Goal: Task Accomplishment & Management: Use online tool/utility

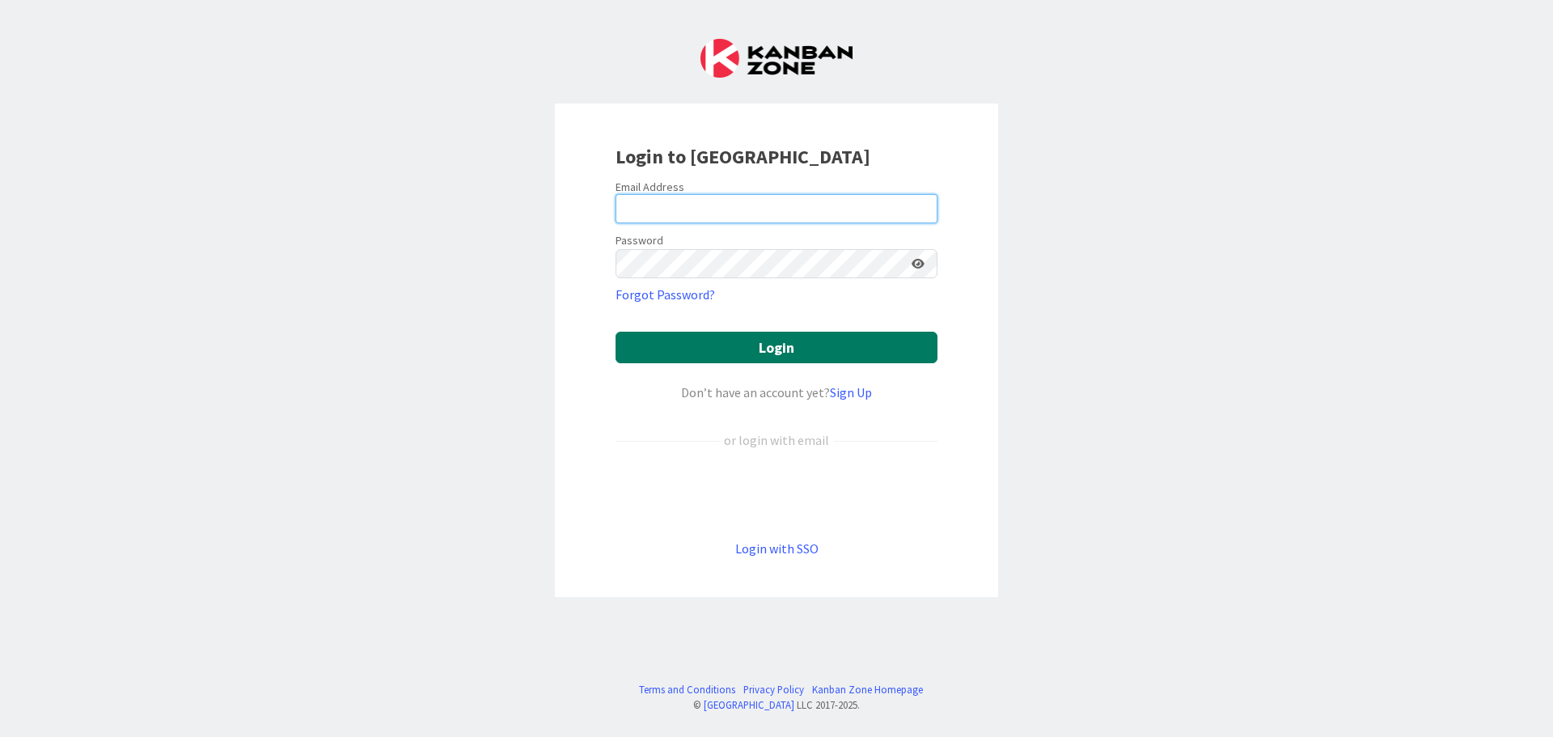
type input "[EMAIL_ADDRESS][DOMAIN_NAME]"
click at [715, 345] on button "Login" at bounding box center [776, 348] width 322 height 32
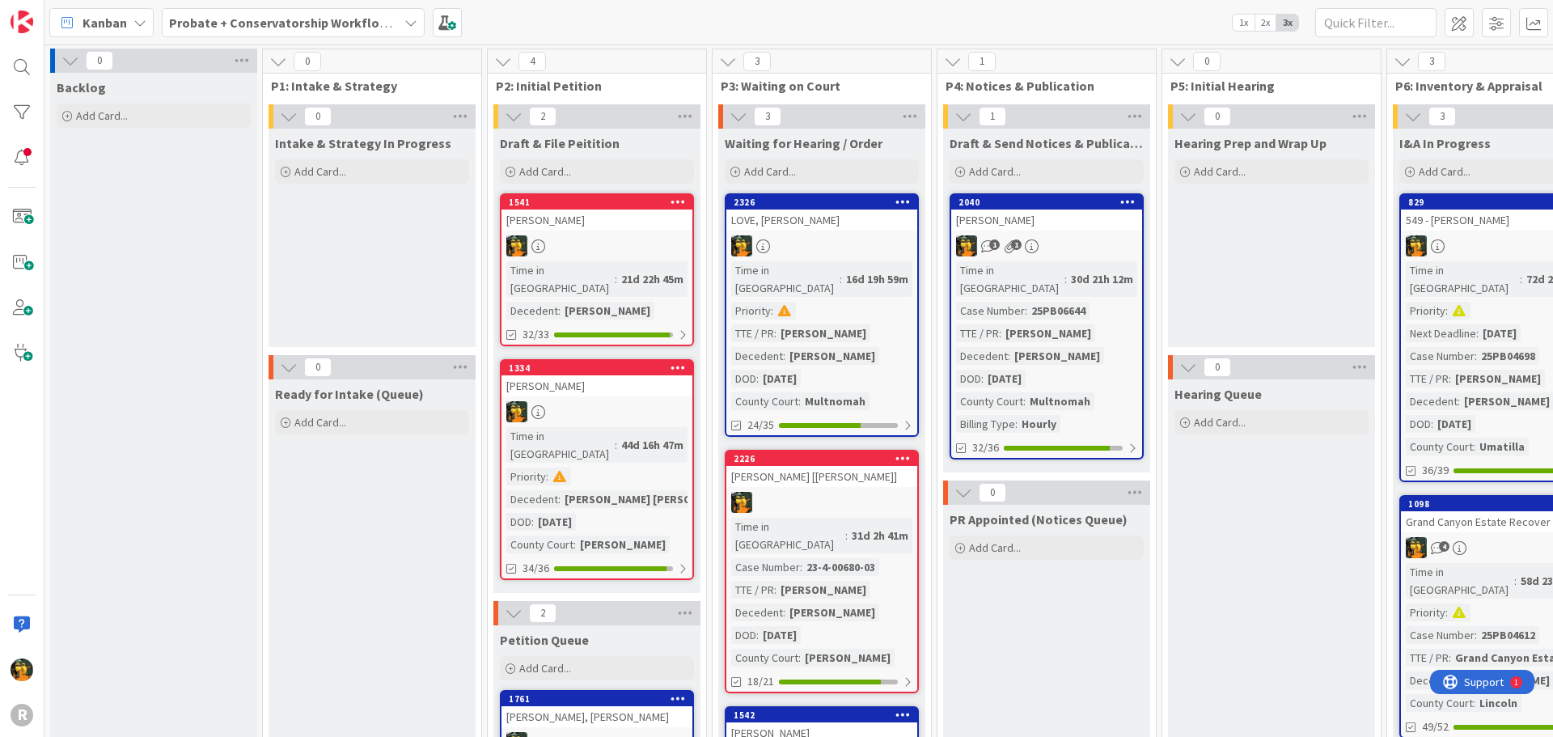
click at [209, 24] on b "Probate + Conservatorship Workflow (FL2)" at bounding box center [295, 23] width 252 height 16
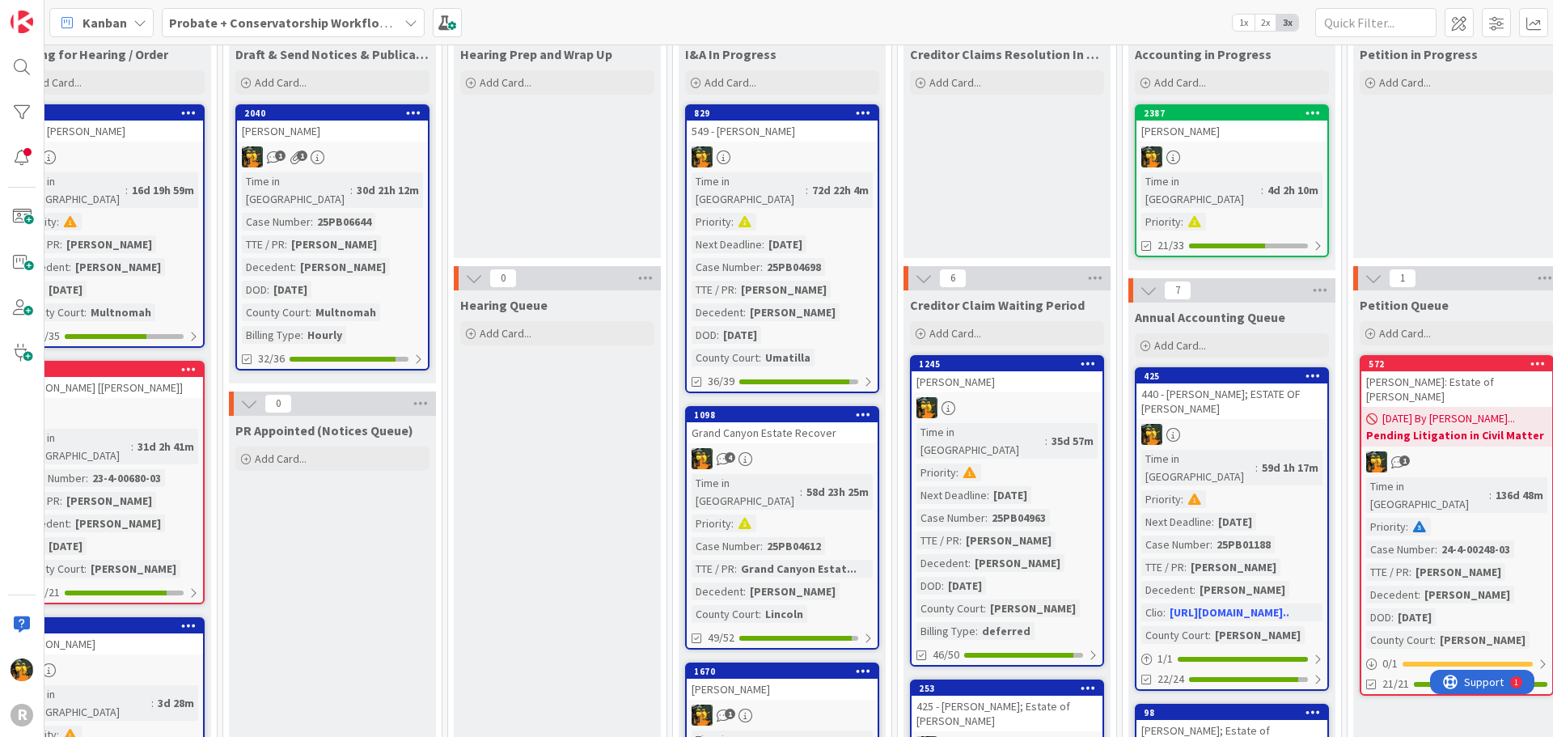
scroll to position [0, 714]
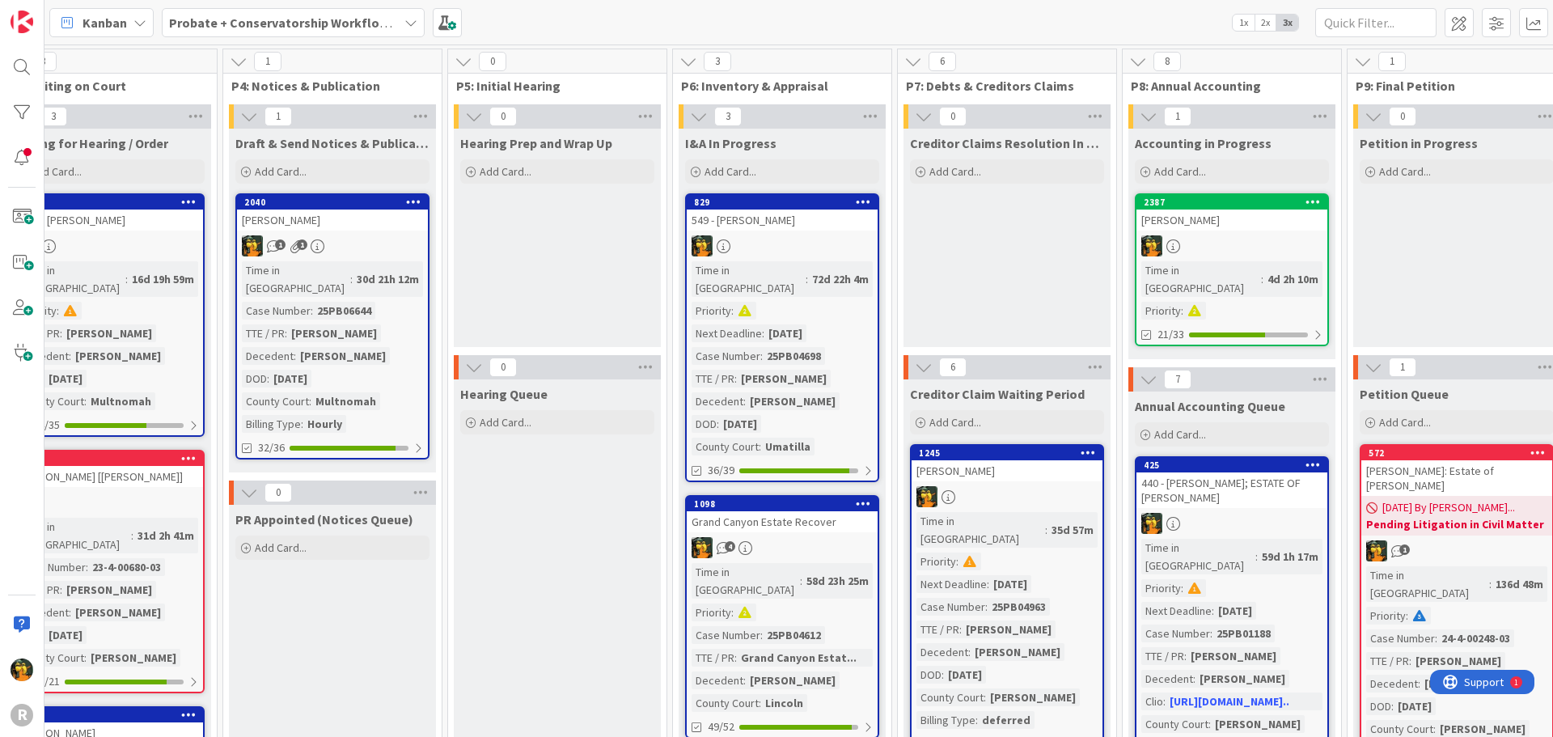
click at [1259, 228] on div "[PERSON_NAME]" at bounding box center [1231, 219] width 191 height 21
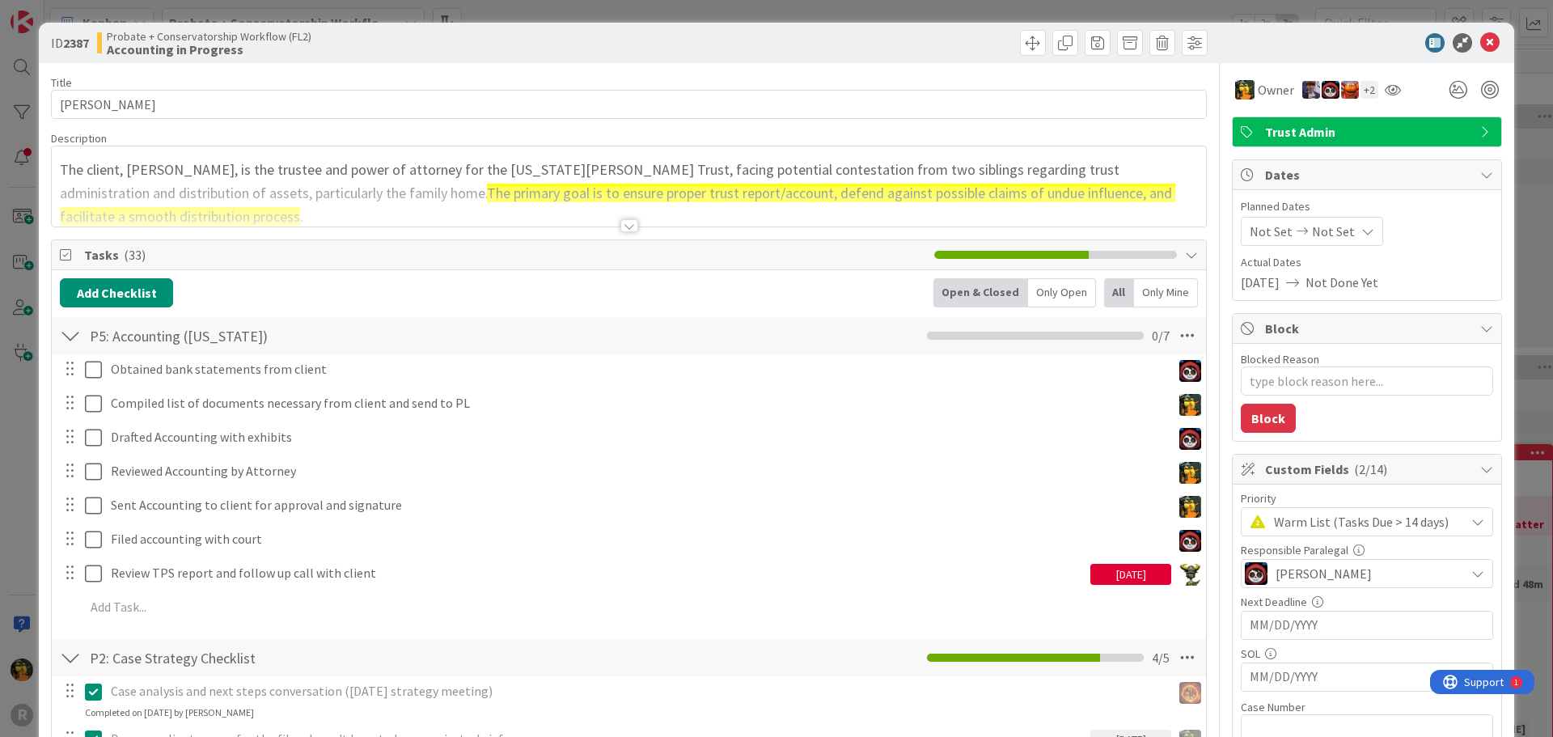
type textarea "x"
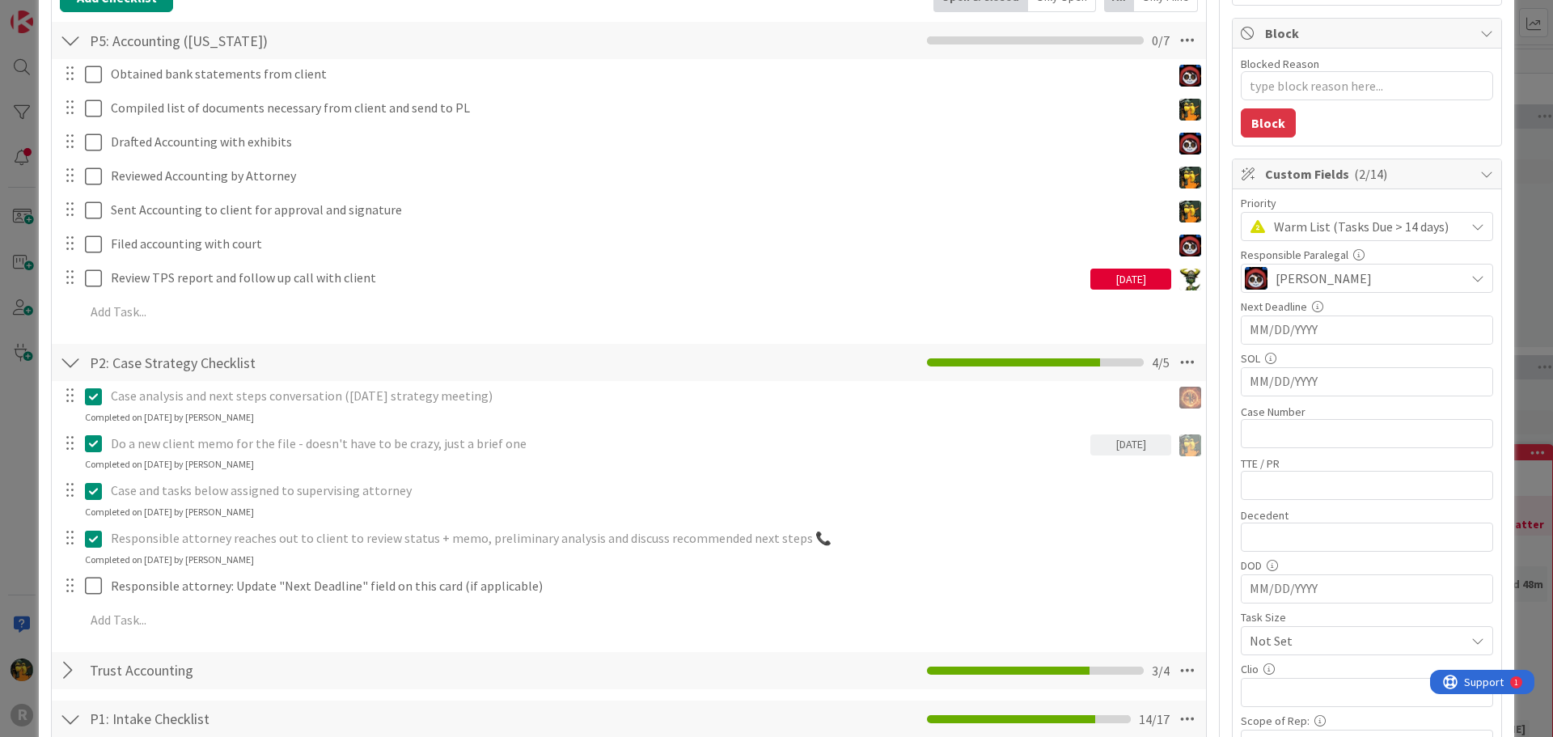
scroll to position [485, 0]
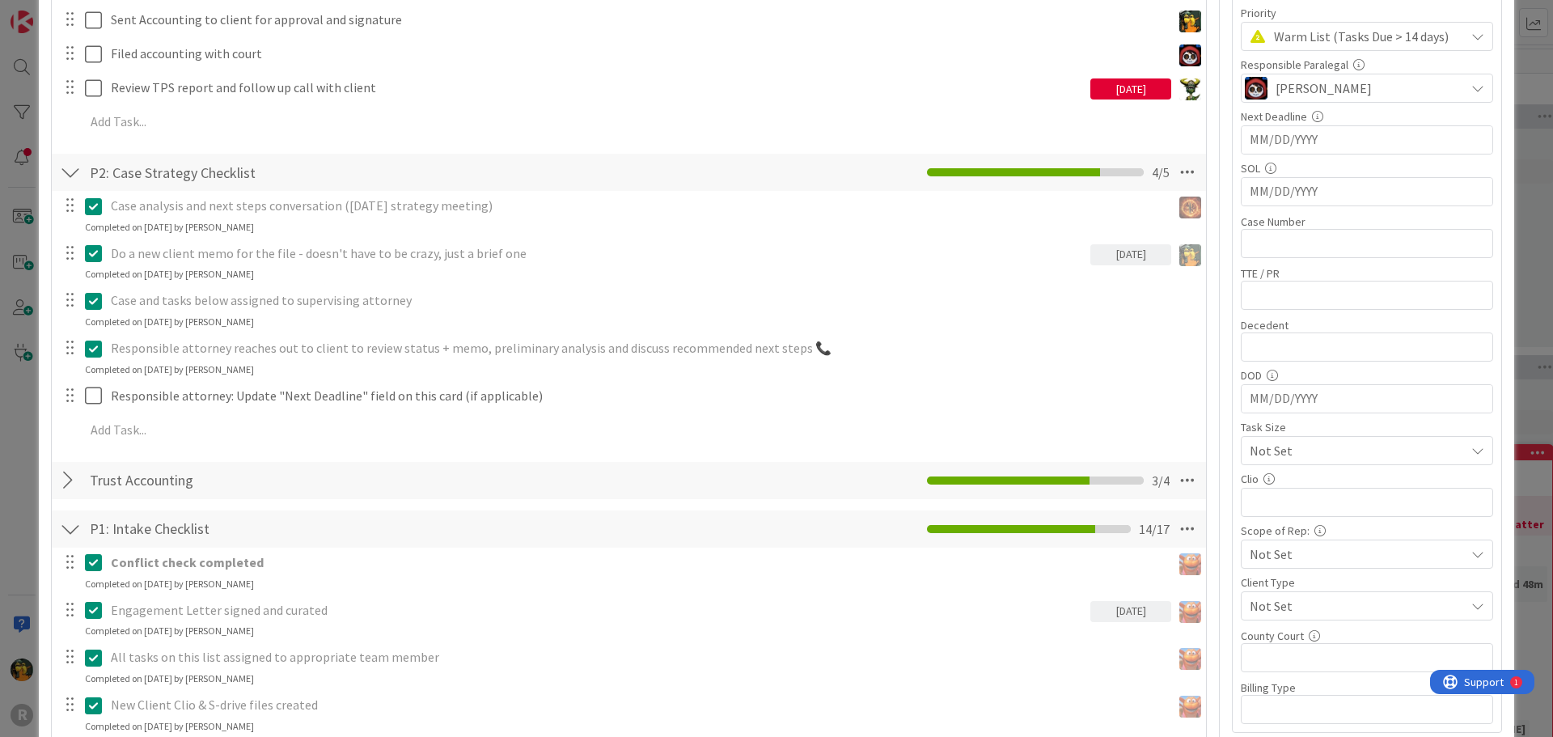
click at [66, 475] on div at bounding box center [70, 480] width 21 height 29
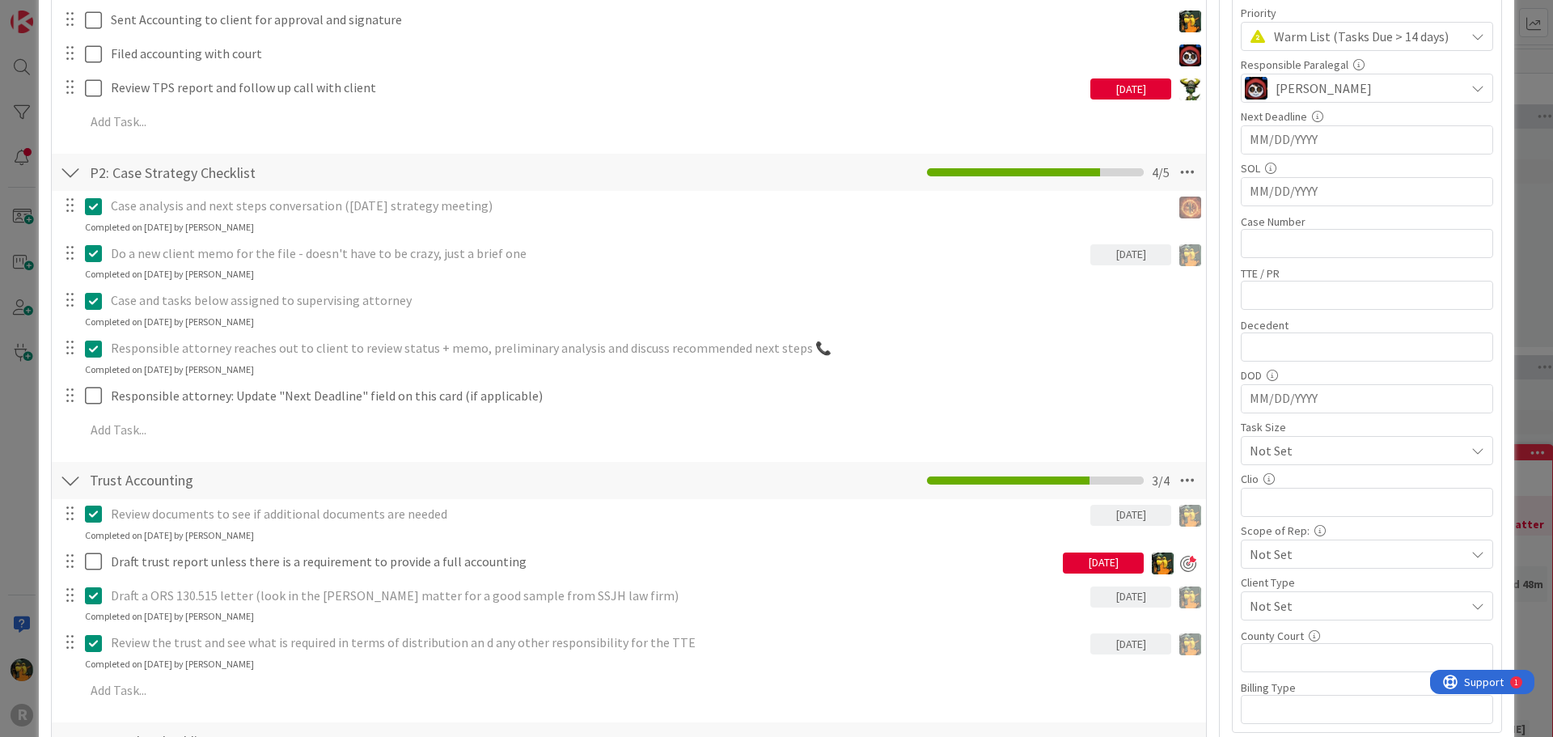
scroll to position [0, 0]
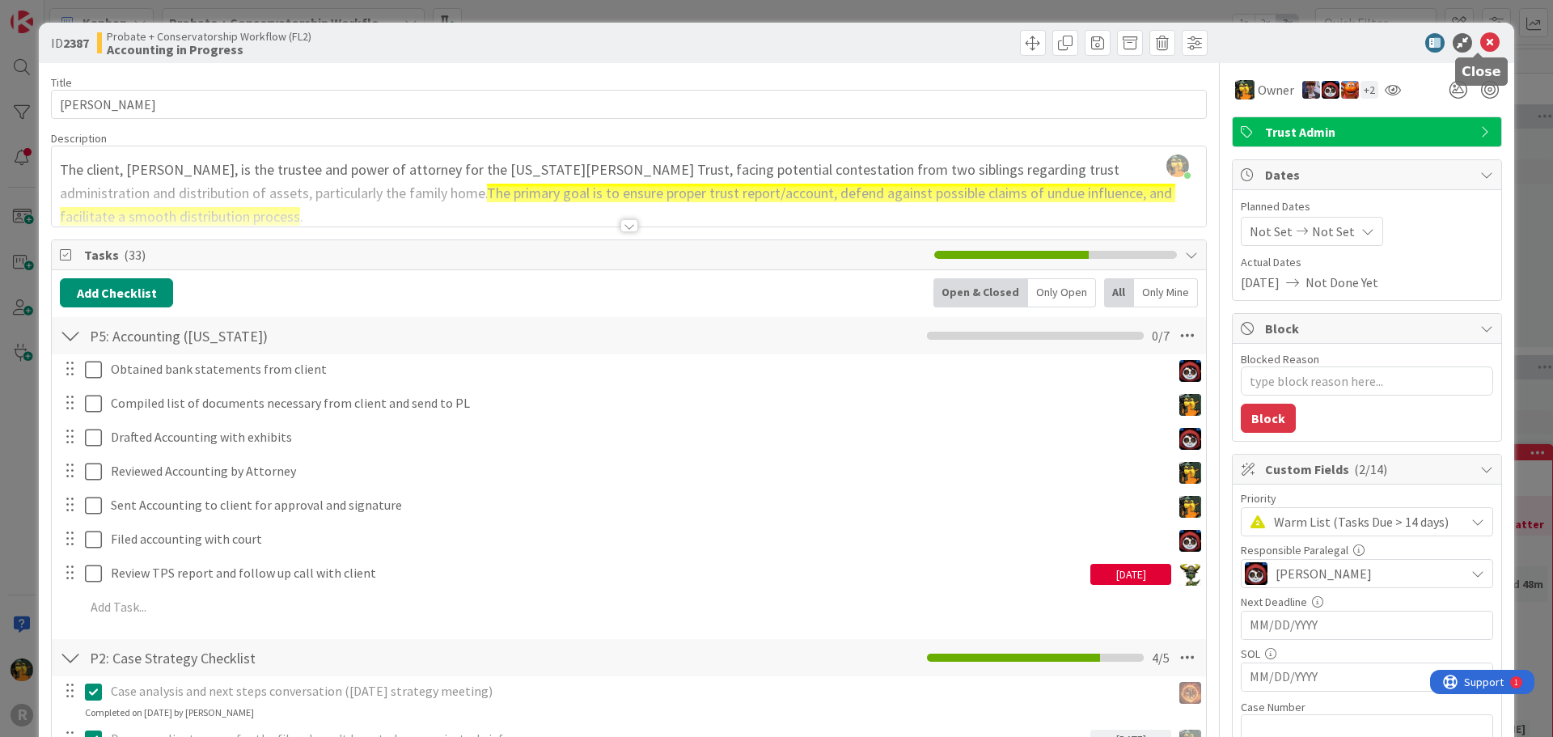
click at [1480, 38] on icon at bounding box center [1489, 42] width 19 height 19
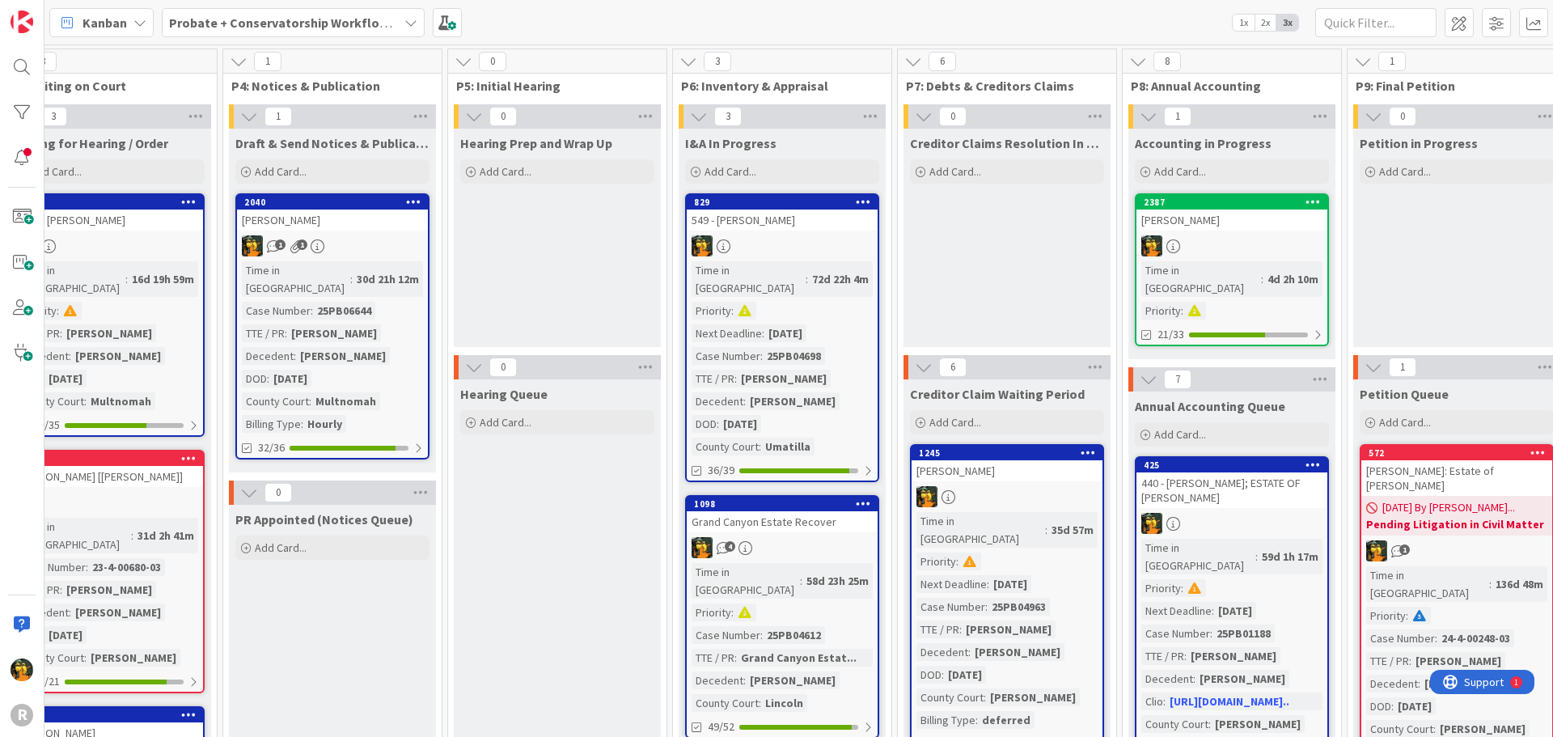
click at [71, 27] on icon at bounding box center [67, 22] width 21 height 21
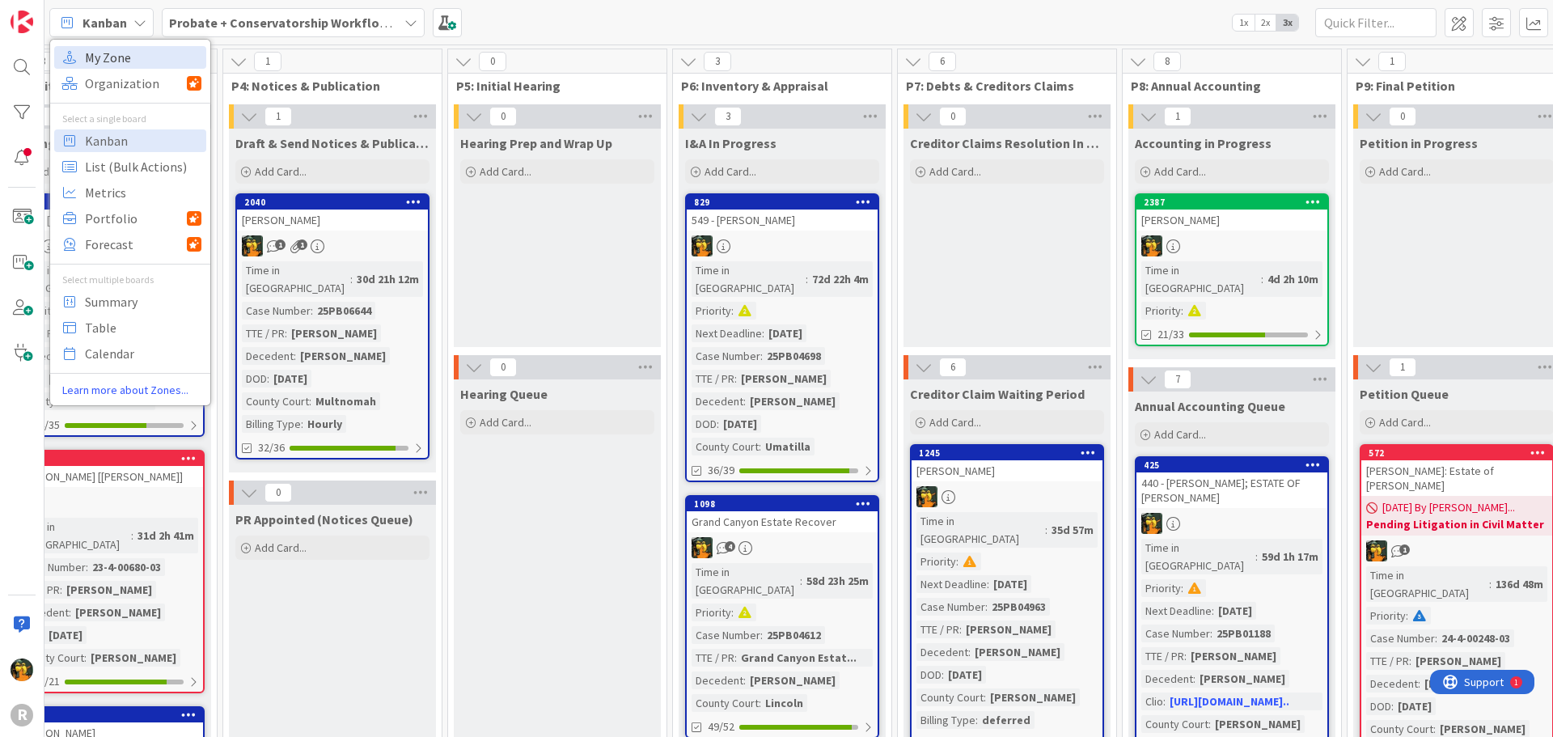
click at [106, 63] on span "My Zone" at bounding box center [143, 57] width 116 height 24
